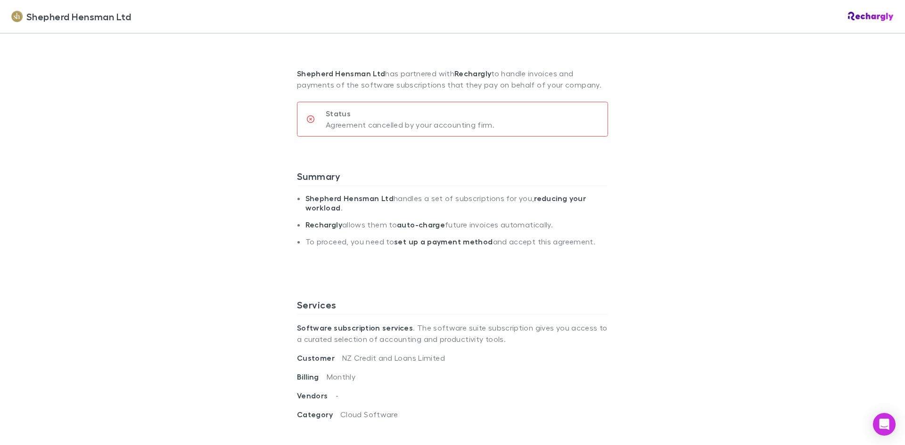
scroll to position [94, 0]
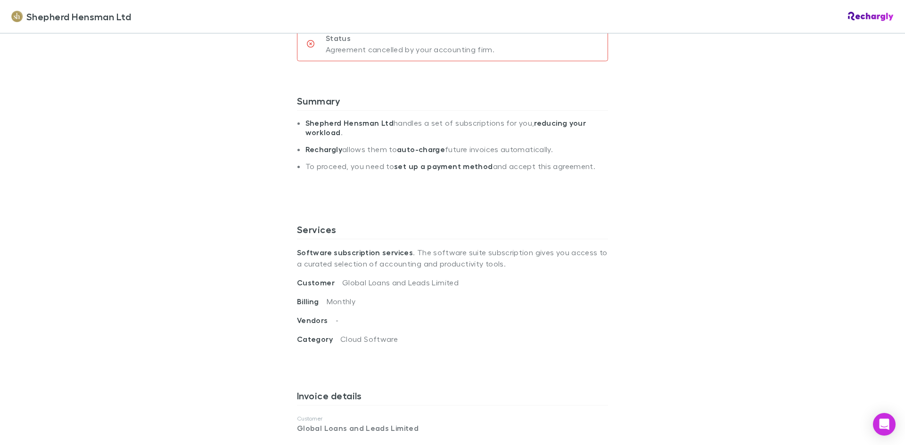
scroll to position [47, 0]
